Goal: Task Accomplishment & Management: Complete application form

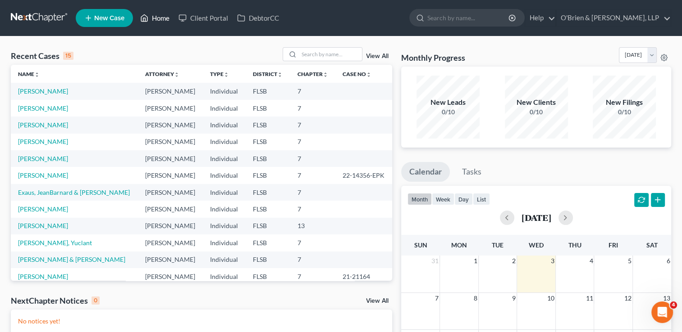
click at [159, 18] on link "Home" at bounding box center [155, 18] width 38 height 16
click at [303, 51] on input "search" at bounding box center [330, 54] width 63 height 13
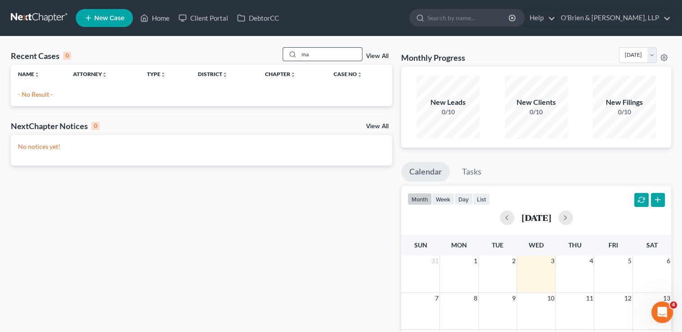
type input "m"
click at [158, 17] on link "Home" at bounding box center [155, 18] width 38 height 16
click at [326, 54] on input "[PERSON_NAME]" at bounding box center [330, 54] width 63 height 13
type input "o"
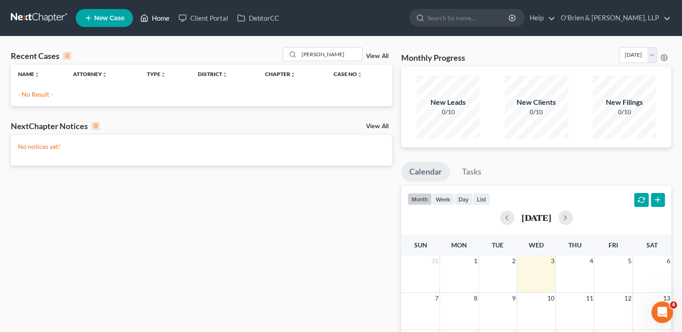
click at [164, 18] on link "Home" at bounding box center [155, 18] width 38 height 16
click at [165, 21] on link "Home" at bounding box center [155, 18] width 38 height 16
click at [346, 53] on input "[PERSON_NAME]" at bounding box center [330, 54] width 63 height 13
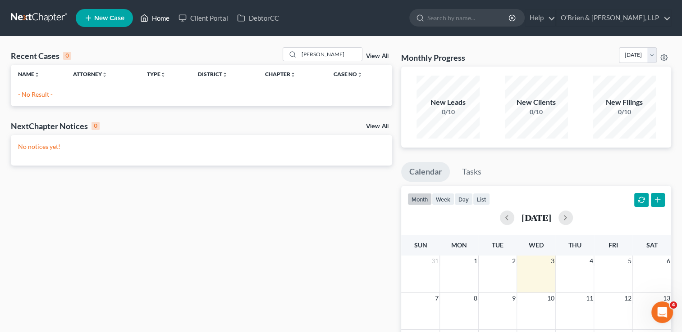
click at [159, 23] on link "Home" at bounding box center [155, 18] width 38 height 16
click at [164, 18] on link "Home" at bounding box center [155, 18] width 38 height 16
click at [353, 276] on div "Recent Cases 0 [PERSON_NAME] View All Name unfold_more expand_more expand_less …" at bounding box center [201, 270] width 390 height 446
click at [340, 53] on input "[PERSON_NAME]" at bounding box center [330, 54] width 63 height 13
type input "m"
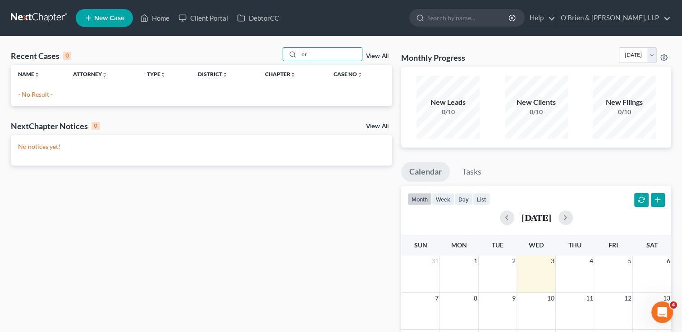
type input "o"
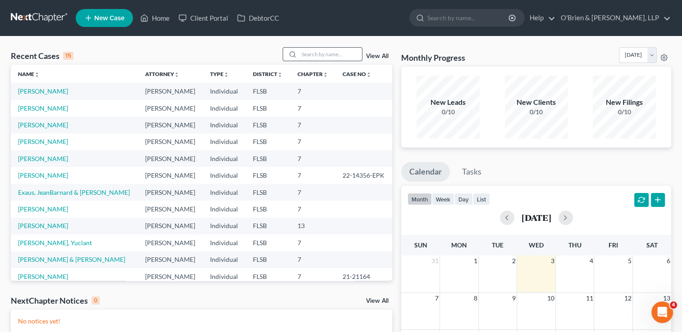
click at [317, 56] on input "search" at bounding box center [330, 54] width 63 height 13
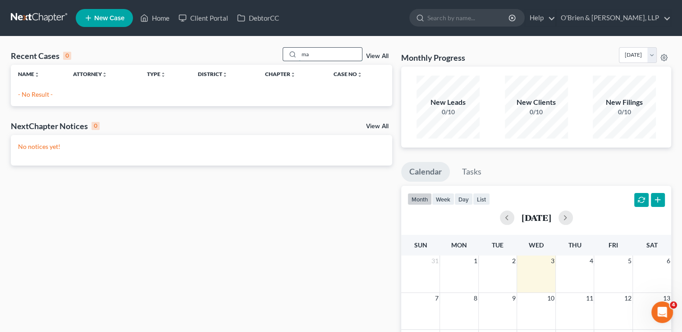
type input "m"
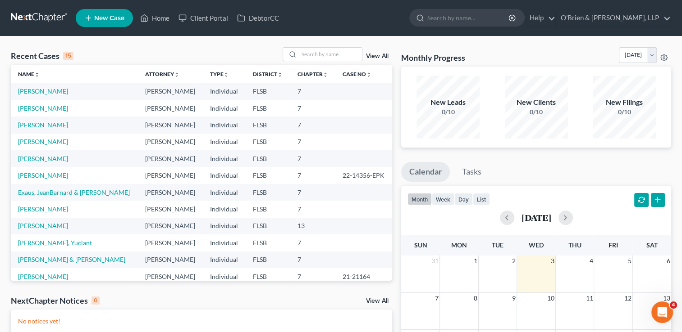
click at [100, 21] on span "New Case" at bounding box center [109, 18] width 30 height 7
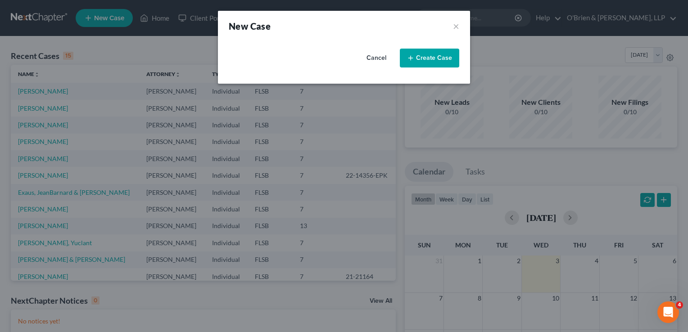
select select "17"
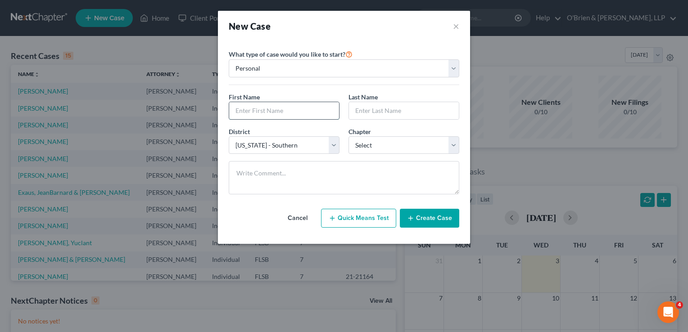
click at [273, 114] on input "text" at bounding box center [284, 110] width 110 height 17
type input "Mario"
type input "Orcini"
click at [456, 146] on select "Select 7 11 12 13" at bounding box center [404, 145] width 111 height 18
select select "0"
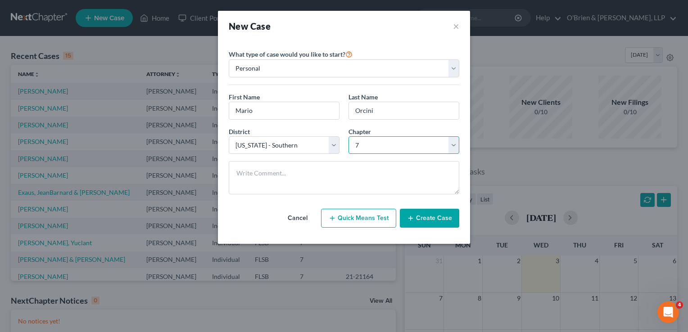
click at [349, 136] on select "Select 7 11 12 13" at bounding box center [404, 145] width 111 height 18
click at [432, 221] on button "Create Case" at bounding box center [429, 218] width 59 height 19
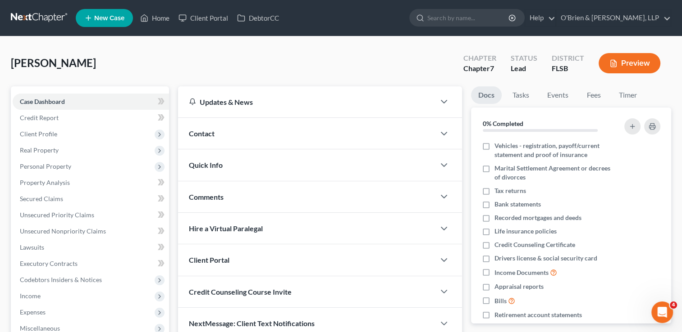
click at [342, 144] on div "Contact" at bounding box center [306, 133] width 257 height 31
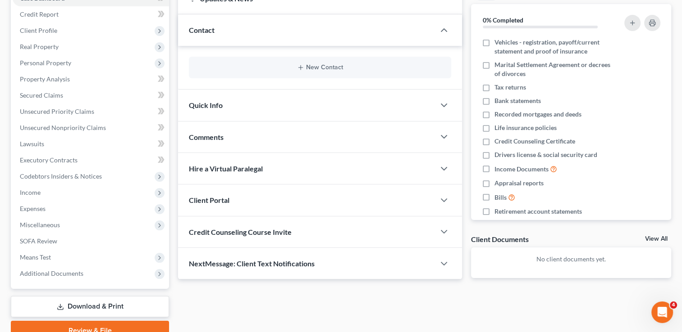
scroll to position [105, 0]
click at [302, 201] on div "Client Portal" at bounding box center [306, 199] width 257 height 31
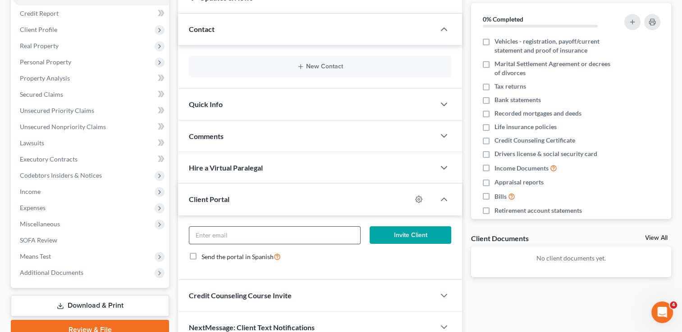
click at [264, 239] on input "email" at bounding box center [274, 235] width 171 height 17
type input "[EMAIL_ADDRESS][DOMAIN_NAME]"
click at [395, 236] on button "Invite Client" at bounding box center [410, 236] width 82 height 18
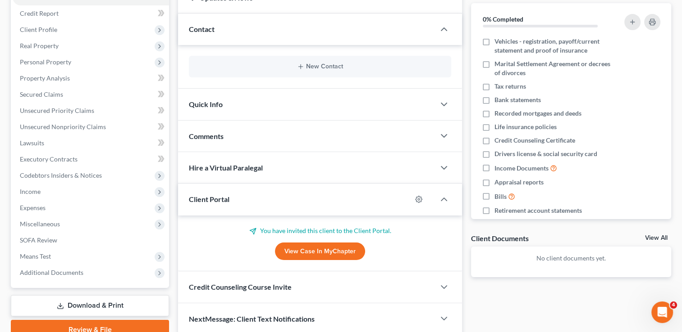
click at [362, 289] on div "Credit Counseling Course Invite" at bounding box center [306, 287] width 257 height 31
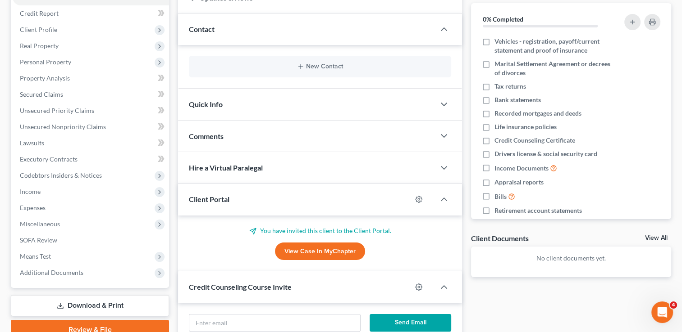
scroll to position [187, 0]
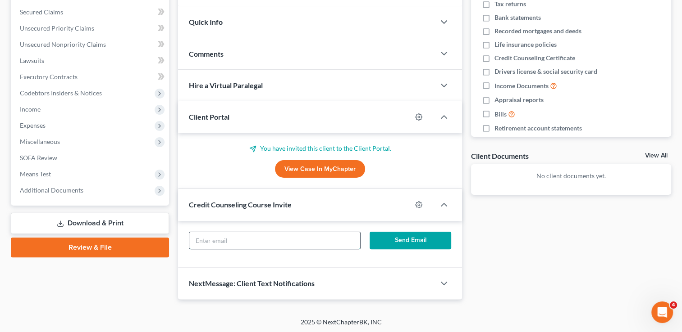
click at [345, 239] on input "text" at bounding box center [274, 240] width 171 height 17
click at [366, 268] on div "NextMessage: Client Text Notifications" at bounding box center [306, 283] width 257 height 31
click at [344, 234] on input "text" at bounding box center [274, 240] width 171 height 17
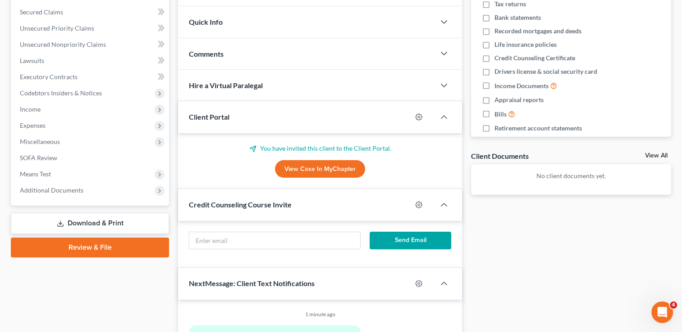
click at [632, 309] on div "Docs Tasks Events Fees Timer 0% Completed Nothing here yet! Vehicles - registra…" at bounding box center [570, 143] width 209 height 486
click at [304, 245] on input "text" at bounding box center [274, 240] width 171 height 17
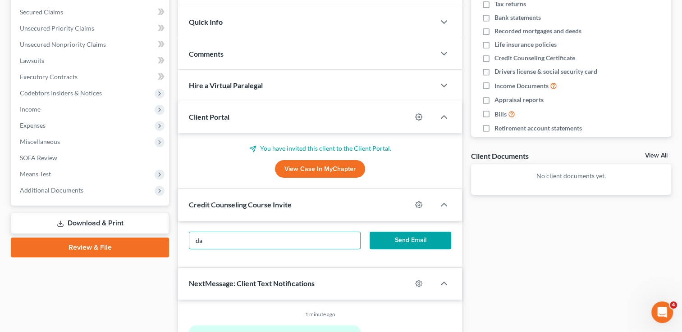
type input "d"
click at [311, 240] on input "text" at bounding box center [274, 240] width 171 height 17
type input "d"
type input "[EMAIL_ADDRESS][DOMAIN_NAME]"
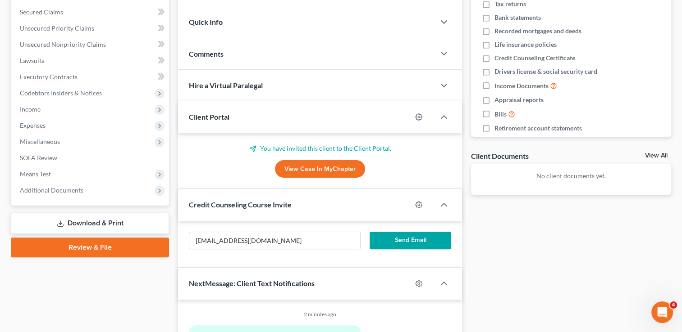
click at [406, 241] on button "Send Email" at bounding box center [410, 241] width 82 height 18
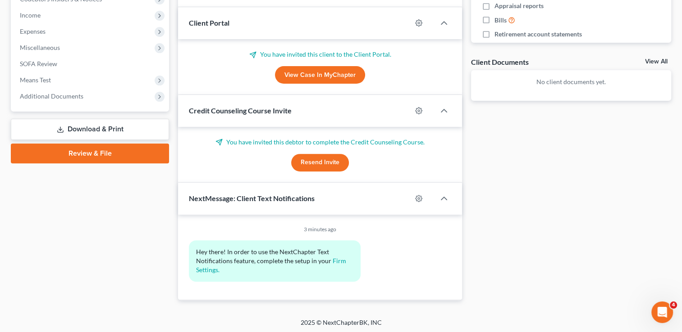
scroll to position [0, 0]
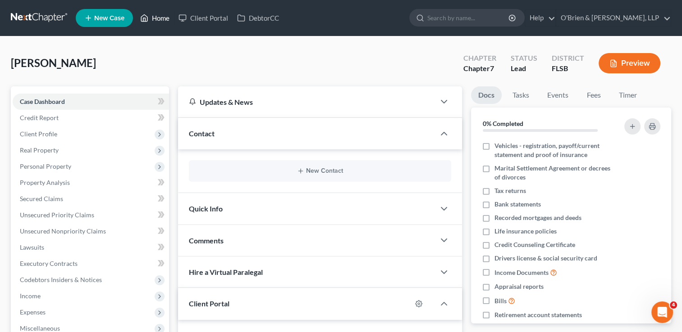
click at [155, 17] on link "Home" at bounding box center [155, 18] width 38 height 16
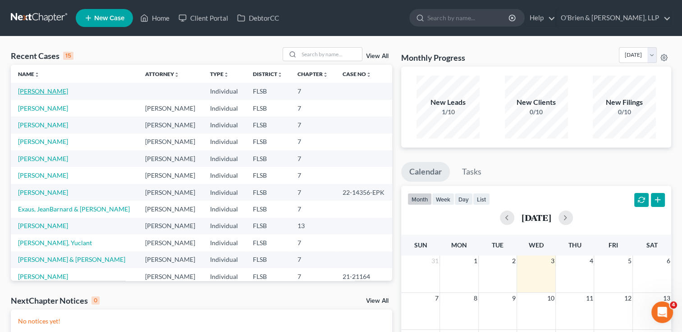
click at [40, 93] on link "[PERSON_NAME]" at bounding box center [43, 91] width 50 height 8
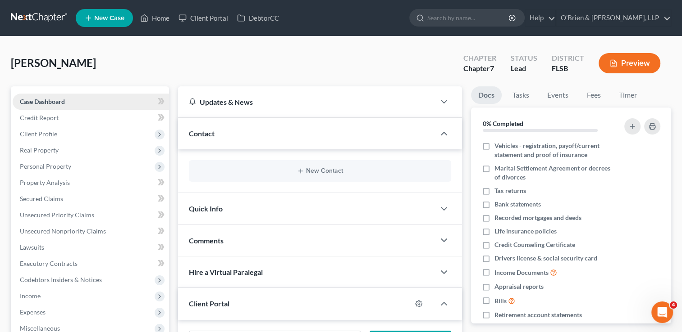
click at [75, 98] on link "Case Dashboard" at bounding box center [91, 102] width 156 height 16
click at [76, 131] on span "Client Profile" at bounding box center [91, 134] width 156 height 16
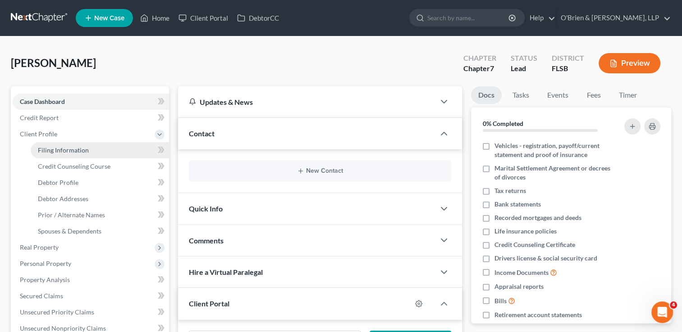
click at [89, 150] on link "Filing Information" at bounding box center [100, 150] width 138 height 16
select select "1"
select select "0"
select select "17"
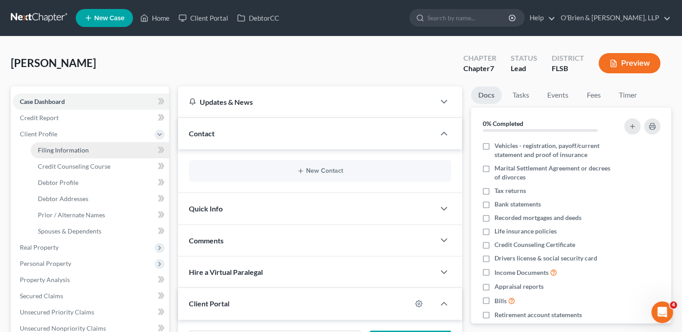
select select "9"
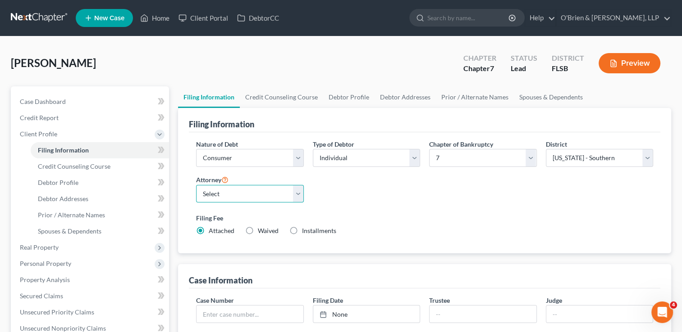
click at [292, 198] on select "Select [PERSON_NAME] - FLSB" at bounding box center [249, 194] width 107 height 18
select select "0"
click at [196, 185] on select "Select [PERSON_NAME] - FLSB" at bounding box center [249, 194] width 107 height 18
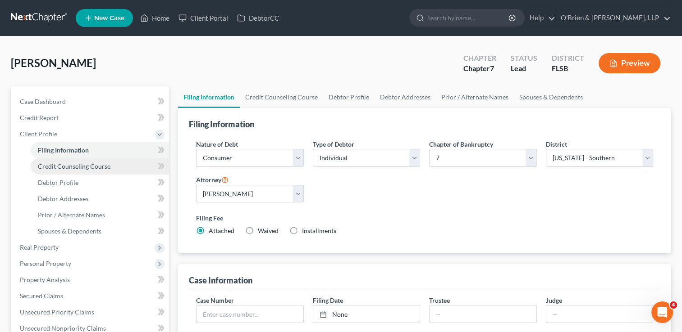
click at [103, 169] on span "Credit Counseling Course" at bounding box center [74, 167] width 73 height 8
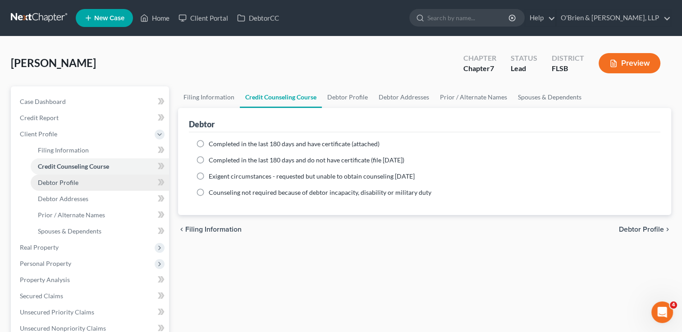
click at [99, 179] on link "Debtor Profile" at bounding box center [100, 183] width 138 height 16
select select "0"
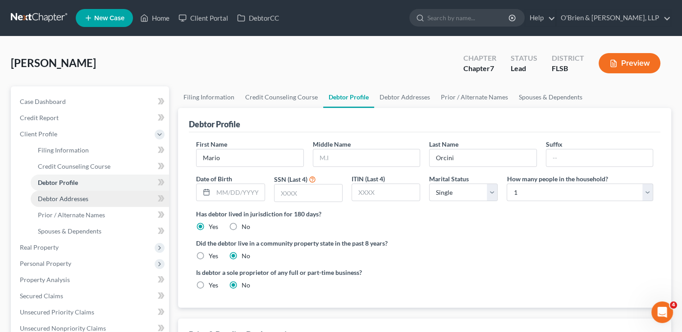
click at [127, 203] on link "Debtor Addresses" at bounding box center [100, 199] width 138 height 16
select select "0"
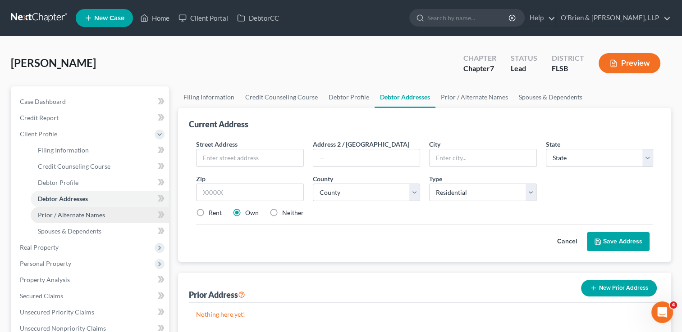
click at [127, 211] on link "Prior / Alternate Names" at bounding box center [100, 215] width 138 height 16
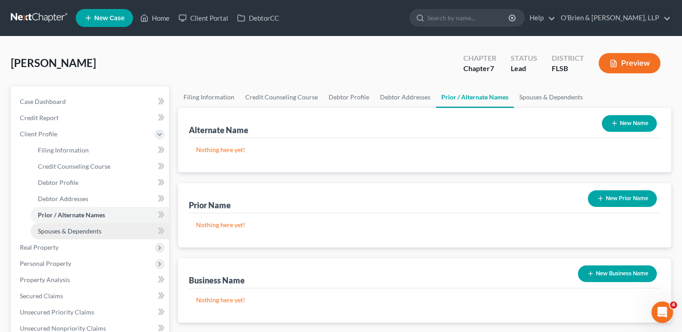
click at [129, 228] on link "Spouses & Dependents" at bounding box center [100, 231] width 138 height 16
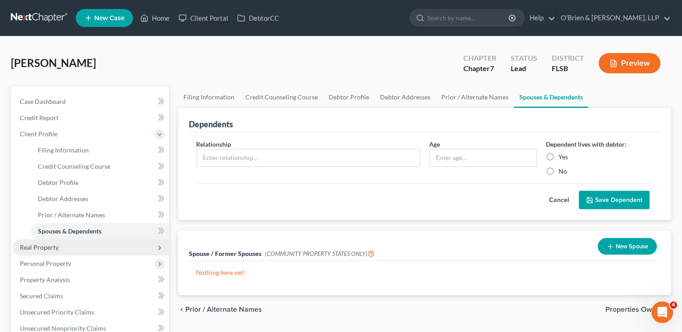
click at [106, 253] on span "Real Property" at bounding box center [91, 248] width 156 height 16
